Goal: Information Seeking & Learning: Find specific page/section

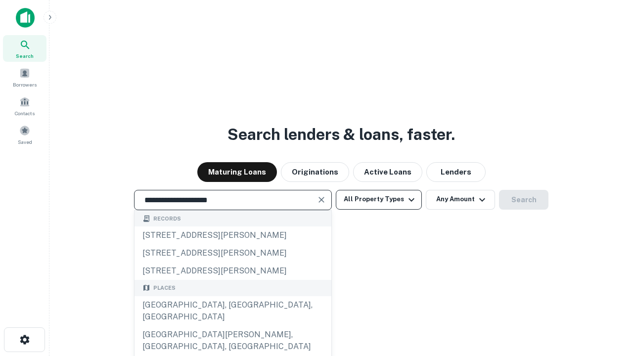
click at [233, 326] on div "[GEOGRAPHIC_DATA], [GEOGRAPHIC_DATA], [GEOGRAPHIC_DATA]" at bounding box center [233, 311] width 197 height 30
click at [379, 199] on button "All Property Types" at bounding box center [379, 200] width 86 height 20
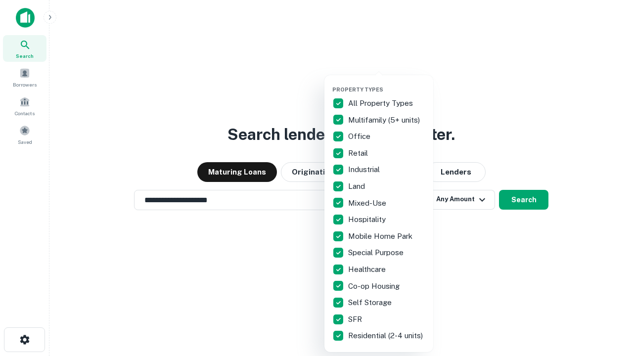
type input "**********"
click at [387, 83] on button "button" at bounding box center [387, 83] width 109 height 0
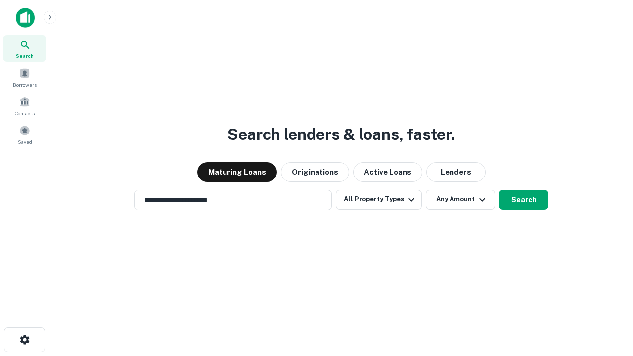
scroll to position [15, 0]
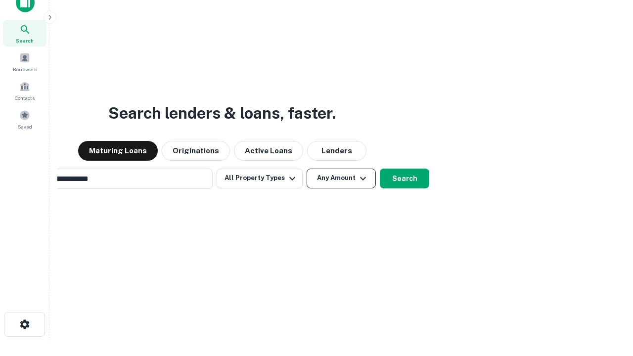
click at [307, 169] on button "Any Amount" at bounding box center [341, 179] width 69 height 20
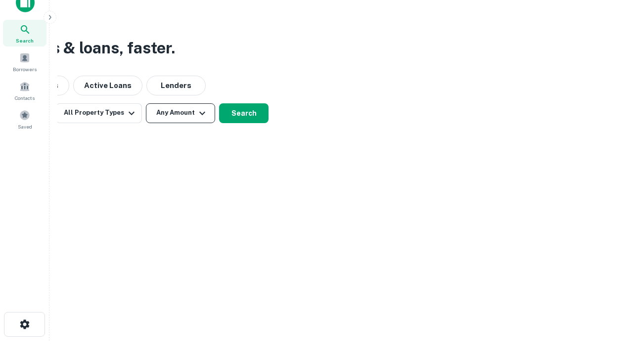
scroll to position [16, 0]
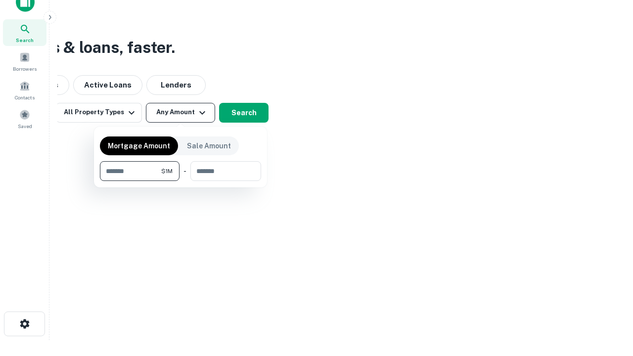
type input "*******"
click at [181, 181] on button "button" at bounding box center [180, 181] width 161 height 0
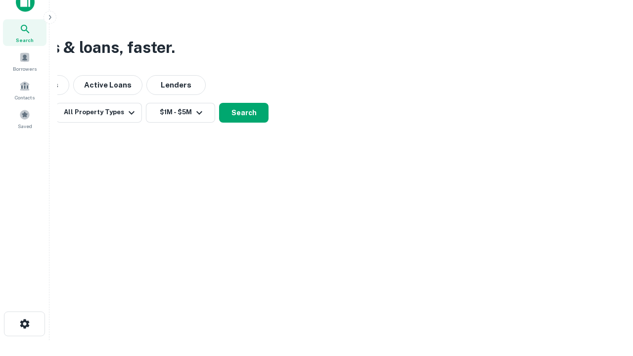
scroll to position [15, 0]
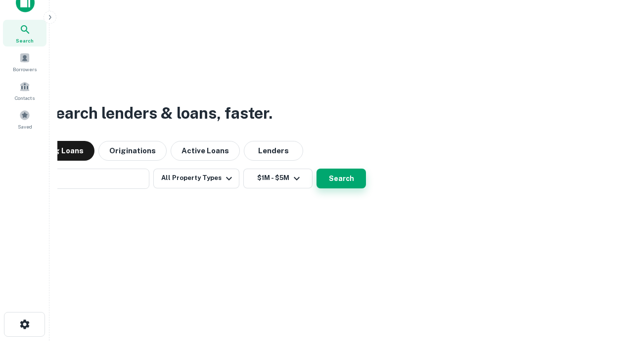
click at [317, 169] on button "Search" at bounding box center [341, 179] width 49 height 20
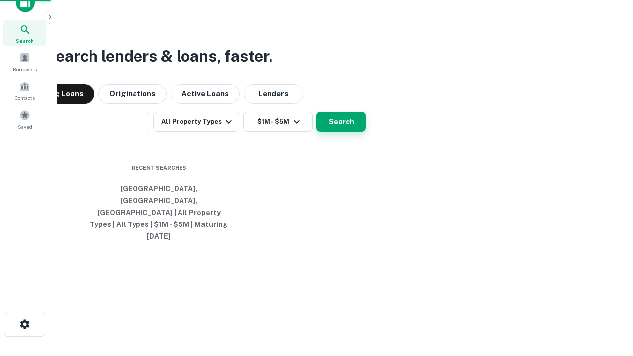
scroll to position [16, 0]
